Goal: Task Accomplishment & Management: Use online tool/utility

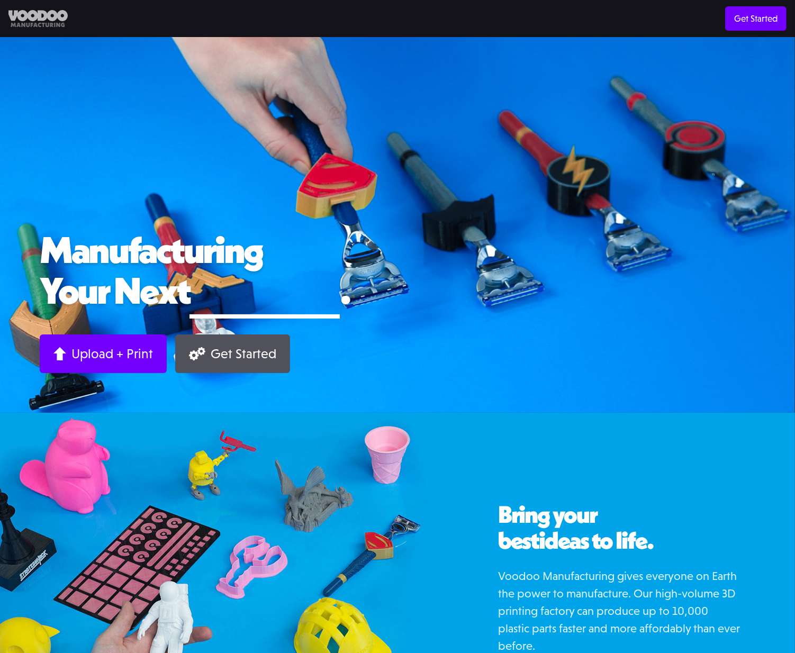
click at [24, 19] on img at bounding box center [37, 18] width 59 height 17
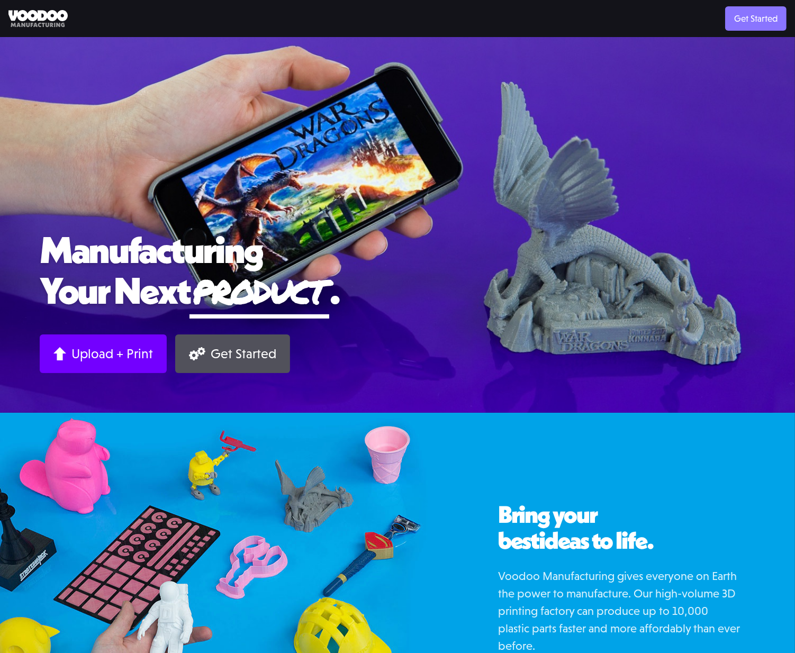
click at [757, 18] on link "Get Started" at bounding box center [755, 18] width 61 height 24
